Goal: Task Accomplishment & Management: Manage account settings

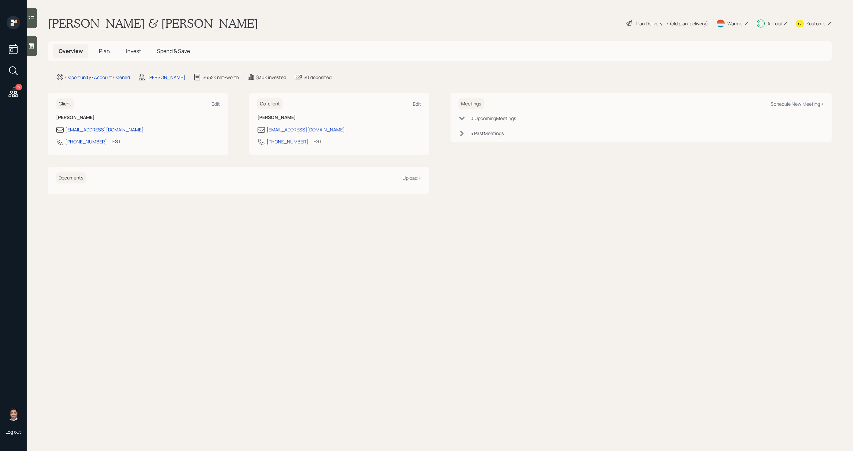
click at [109, 53] on h5 "Plan" at bounding box center [105, 51] width 22 height 14
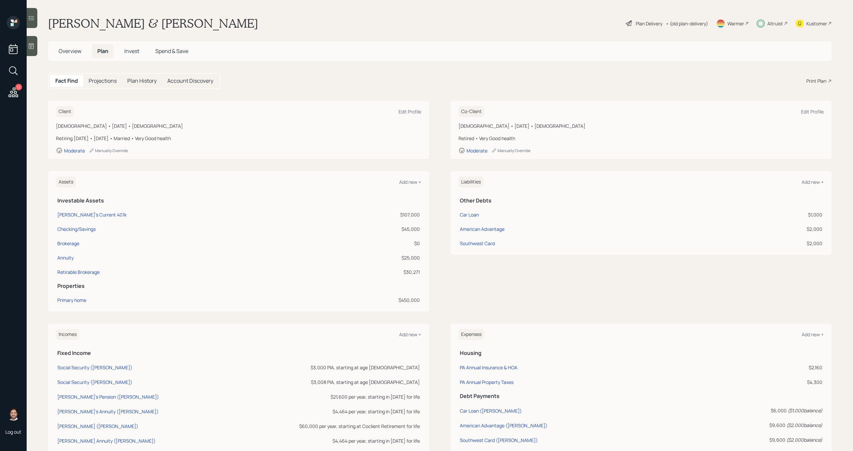
click at [132, 53] on span "Invest" at bounding box center [131, 50] width 15 height 7
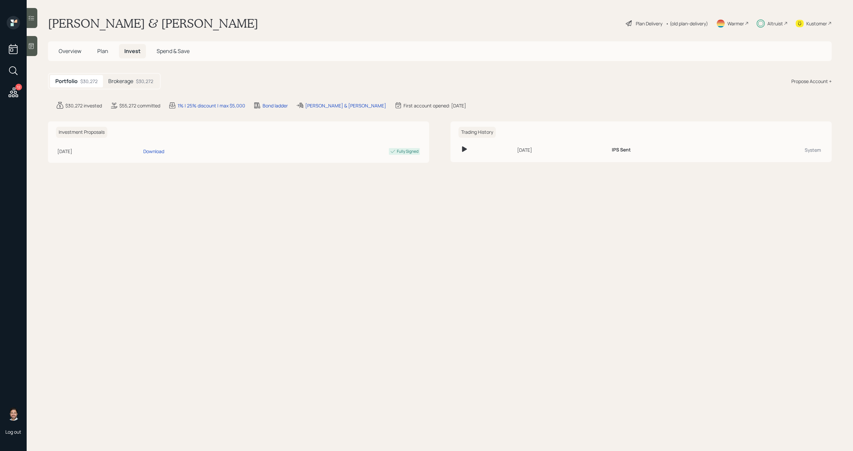
click at [133, 80] on h5 "Brokerage" at bounding box center [120, 81] width 25 height 6
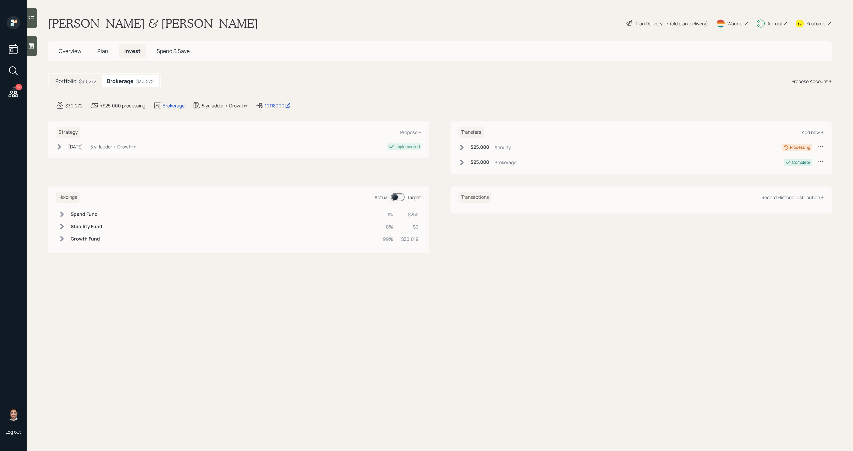
click at [775, 25] on div "Altruist" at bounding box center [776, 23] width 16 height 7
click at [773, 22] on div "Altruist" at bounding box center [776, 23] width 16 height 7
